Goal: Check status

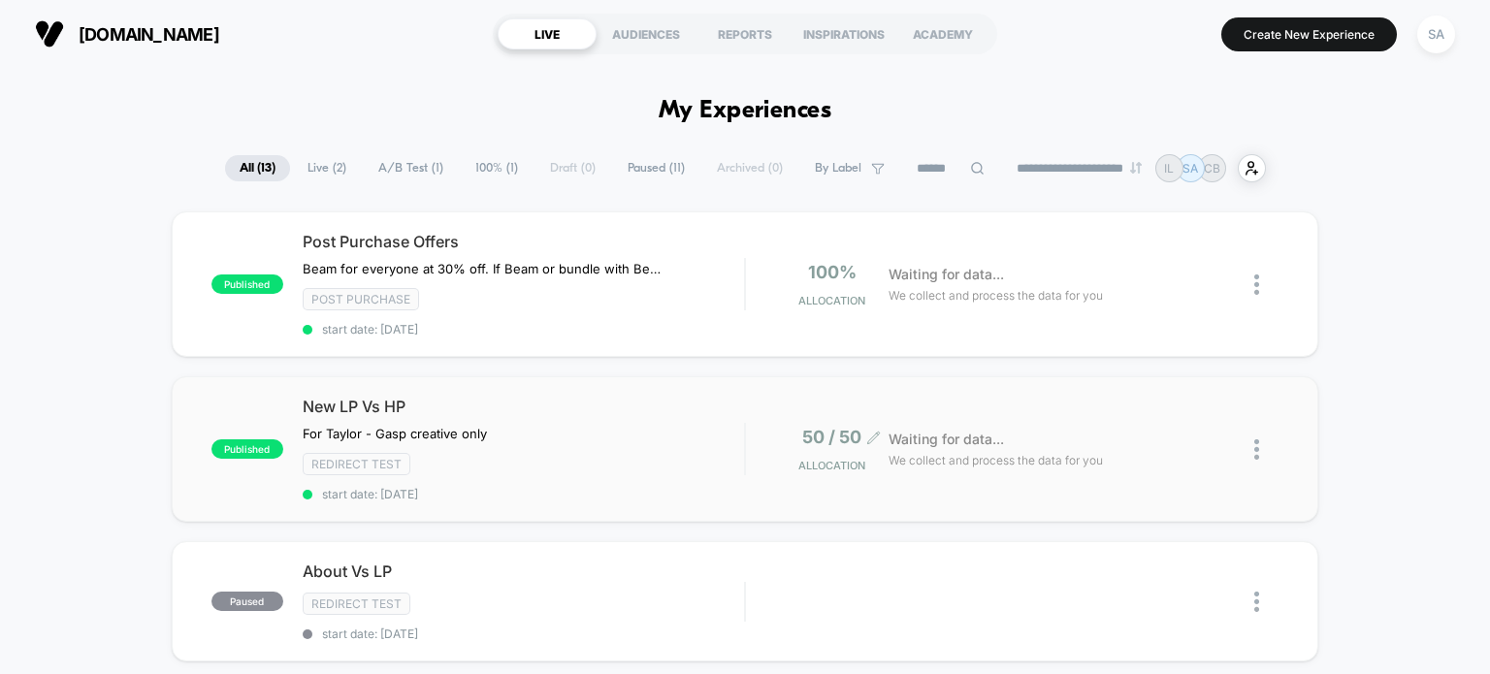
click at [846, 451] on div "50 / 50 Allocation" at bounding box center [826, 450] width 77 height 46
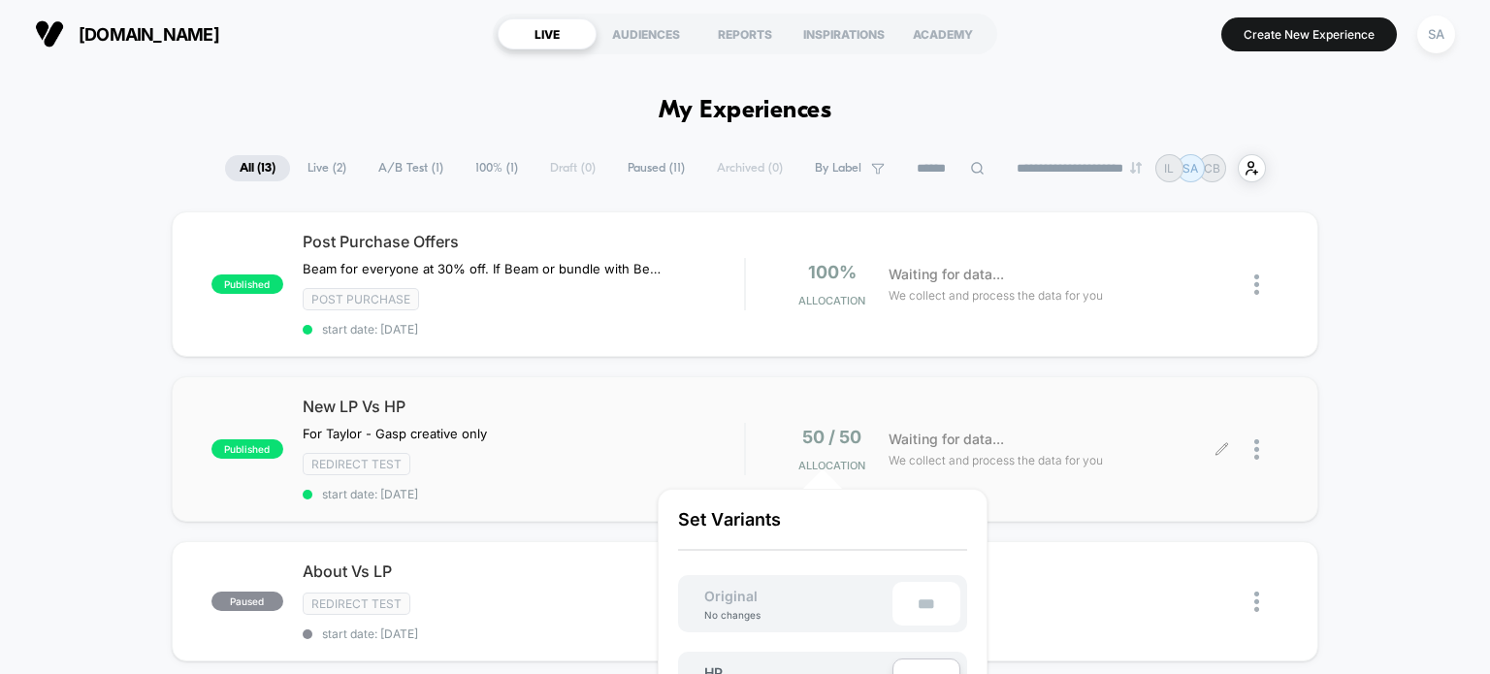
click at [921, 430] on span "Waiting for data..." at bounding box center [945, 439] width 115 height 21
click at [861, 274] on icon at bounding box center [867, 273] width 15 height 15
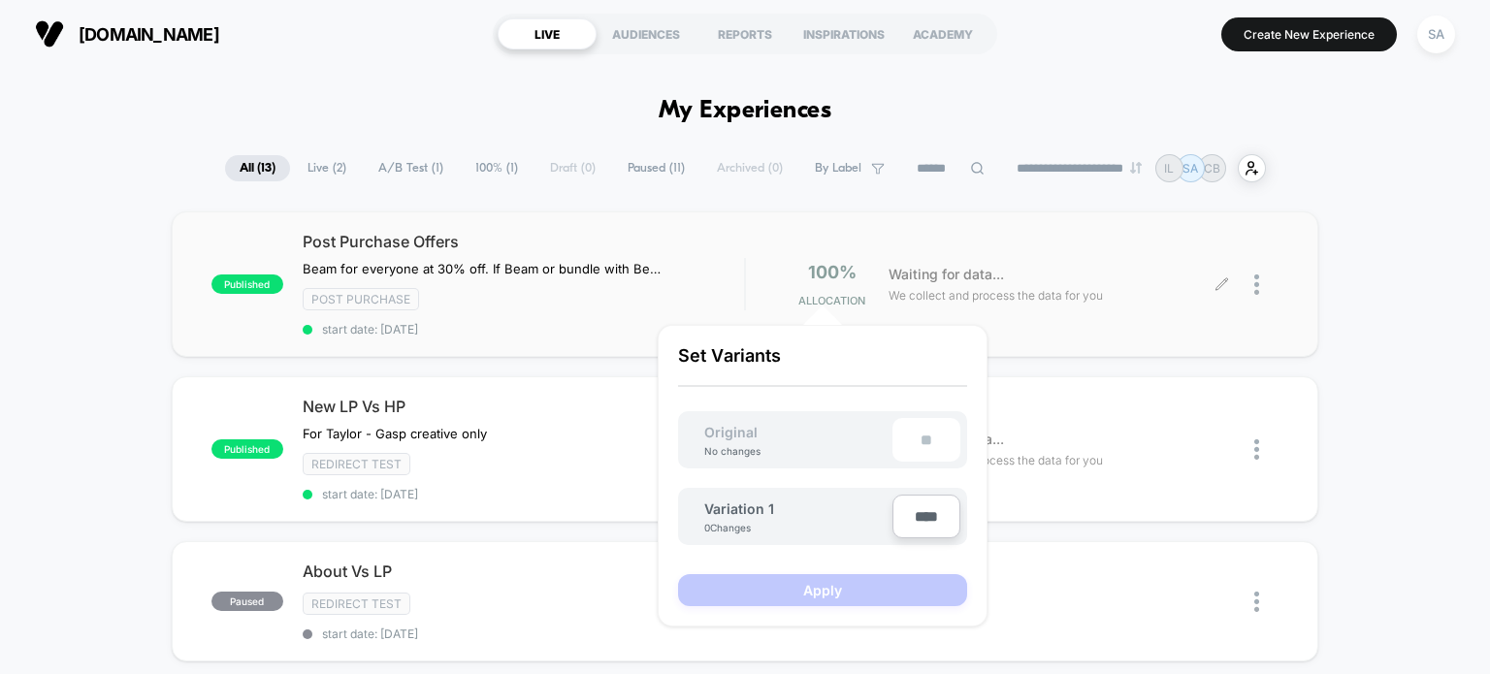
click at [981, 275] on span "Waiting for data..." at bounding box center [945, 274] width 115 height 21
